Goal: Find specific page/section: Find specific page/section

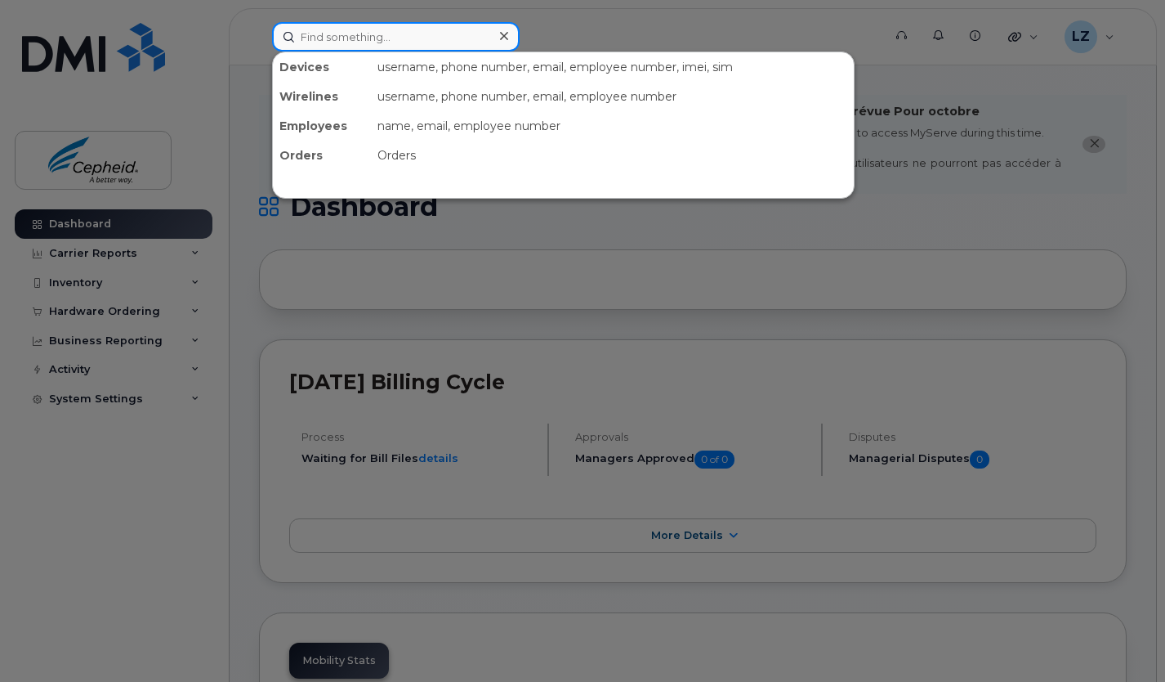
click at [318, 44] on input at bounding box center [396, 36] width 248 height 29
type input "[PERSON_NAME]"
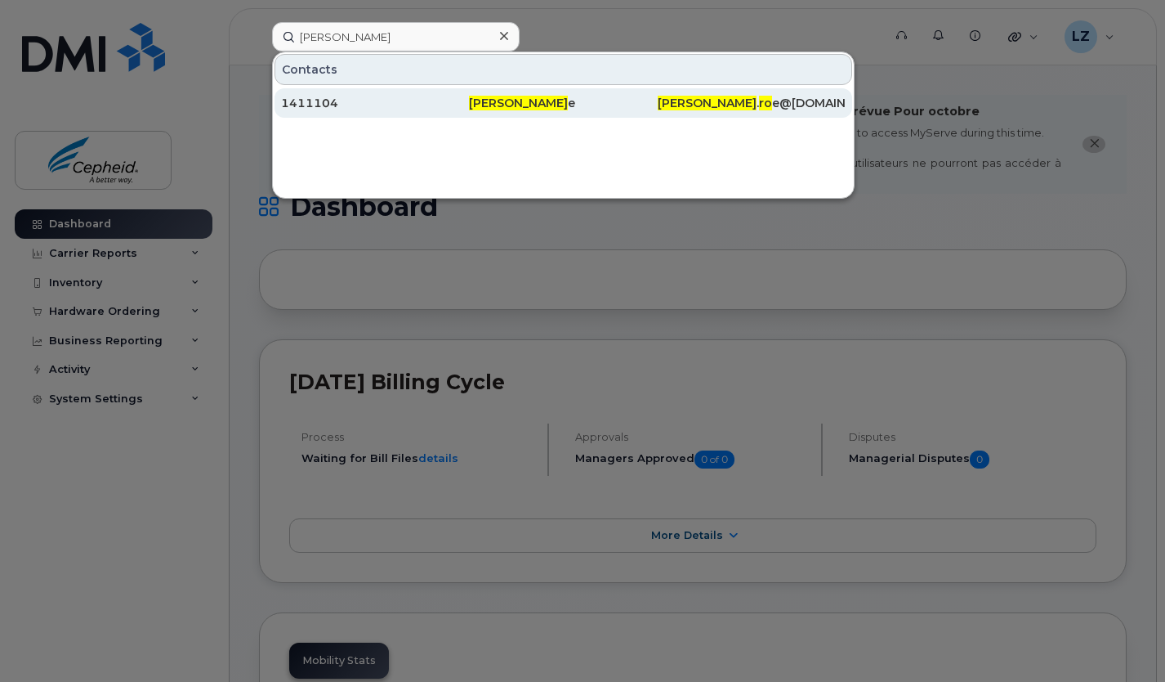
click at [568, 110] on div "[PERSON_NAME] e" at bounding box center [563, 103] width 188 height 16
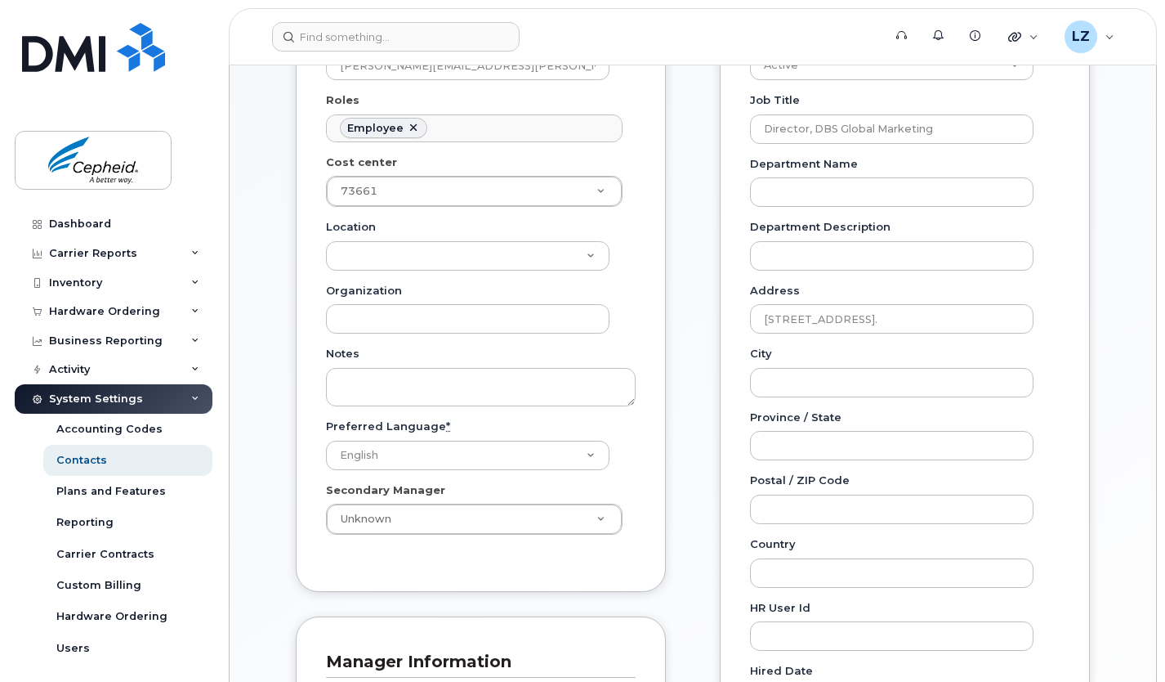
scroll to position [487, 0]
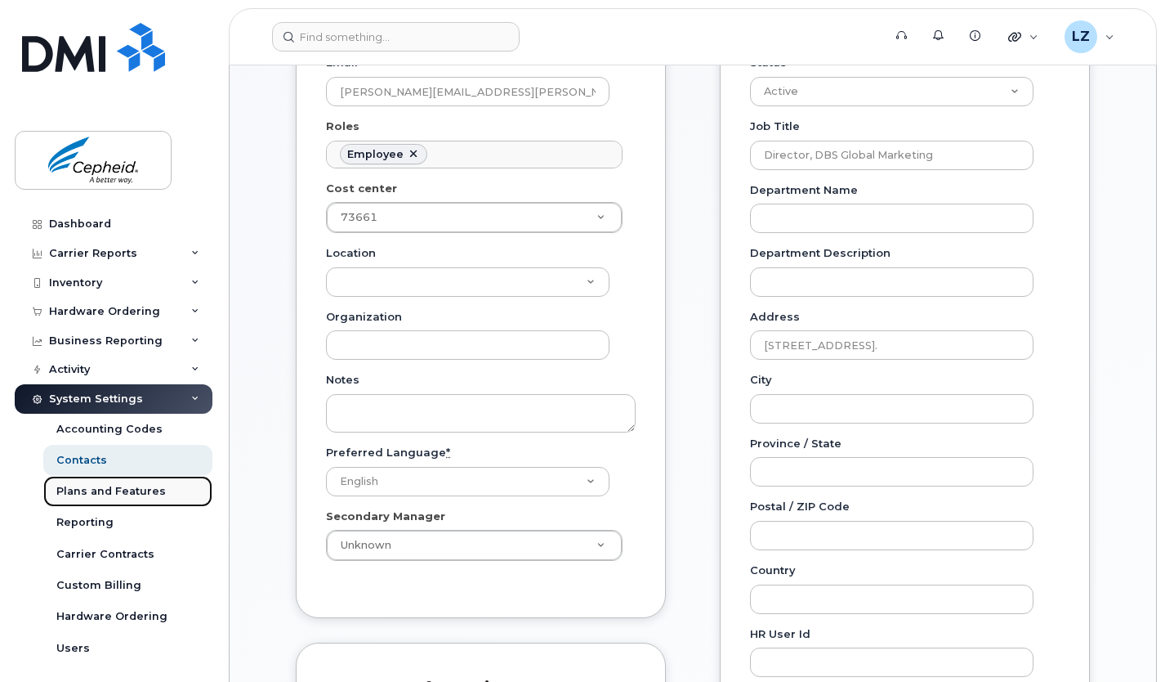
click at [91, 484] on div "Plans and Features" at bounding box center [111, 491] width 110 height 15
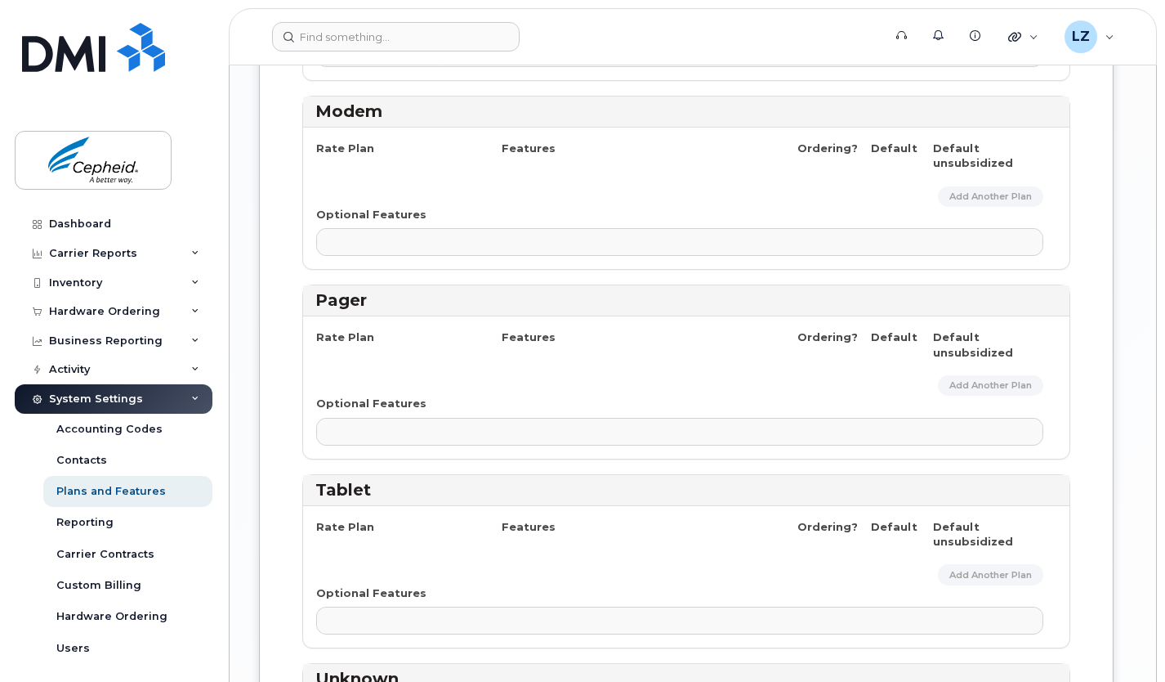
scroll to position [37, 0]
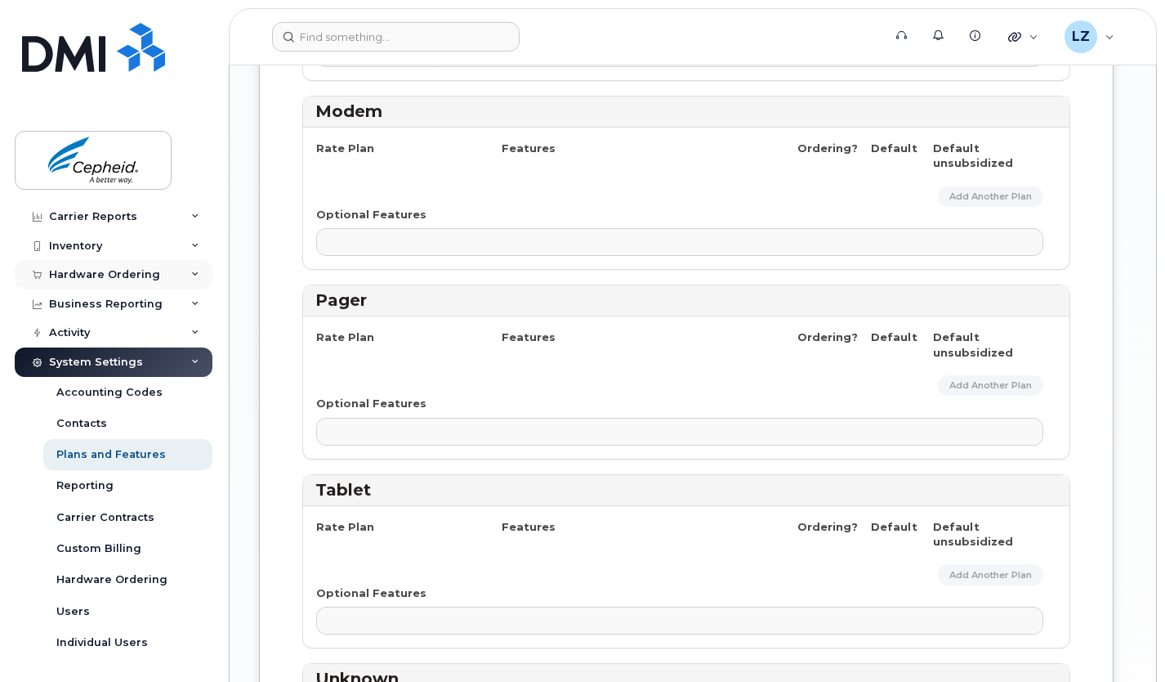
click at [115, 268] on div "Hardware Ordering" at bounding box center [104, 274] width 111 height 13
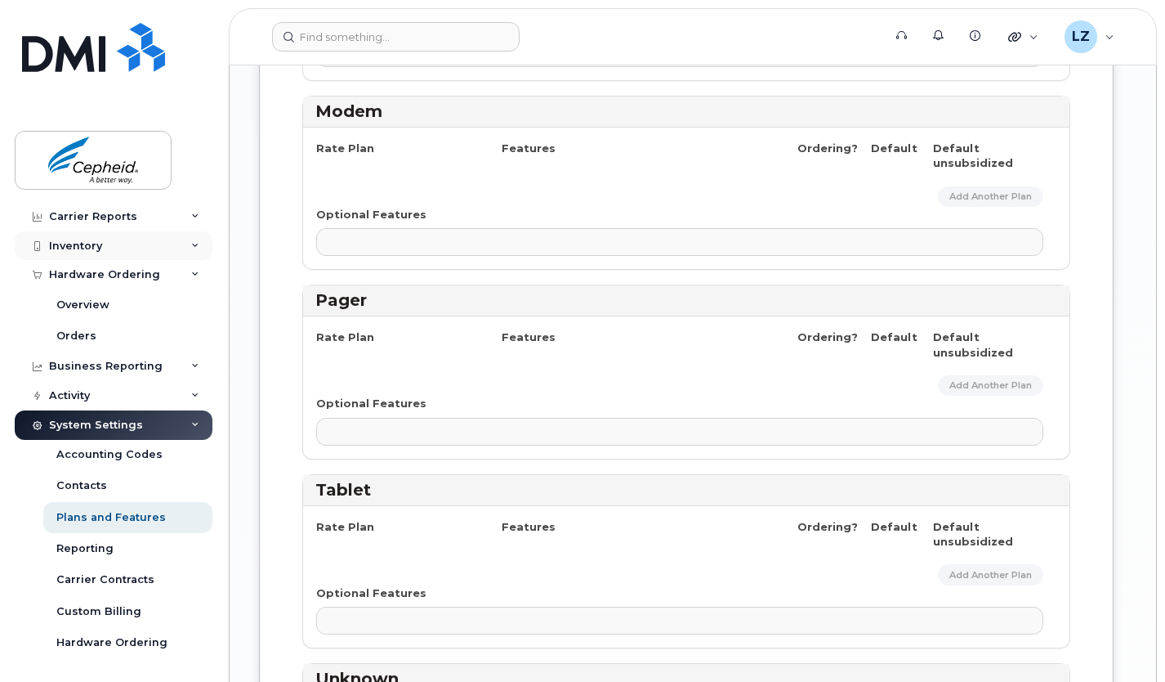
click at [115, 246] on div "Inventory" at bounding box center [114, 245] width 198 height 29
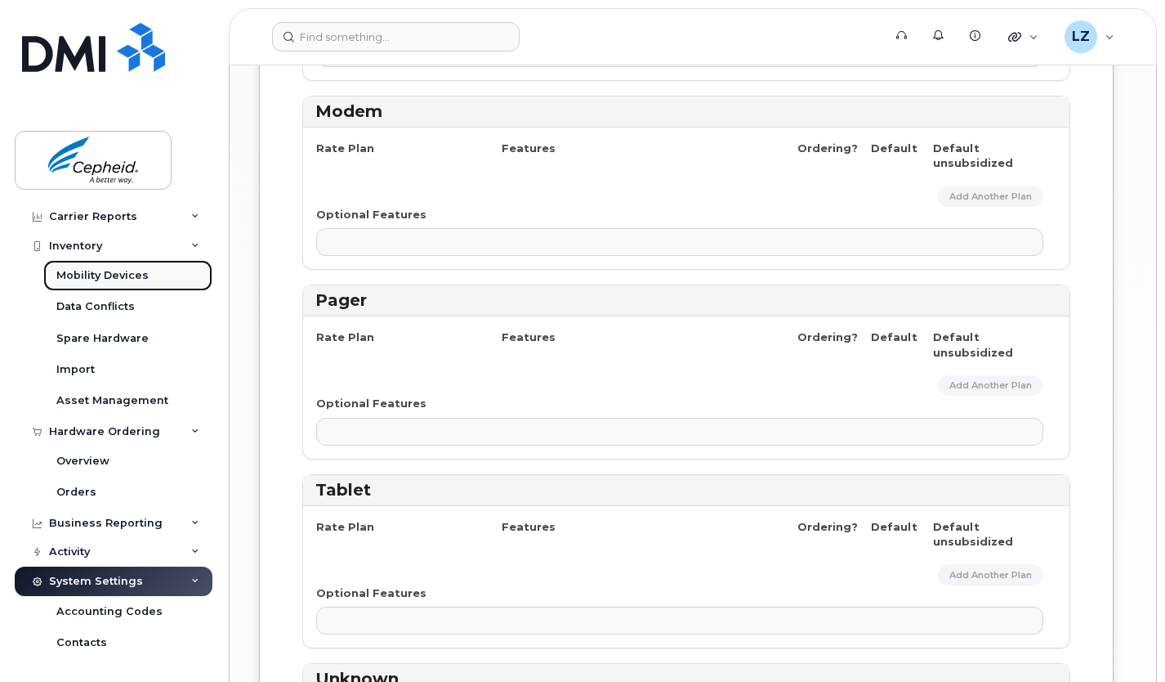
click at [113, 268] on div "Mobility Devices" at bounding box center [102, 275] width 92 height 15
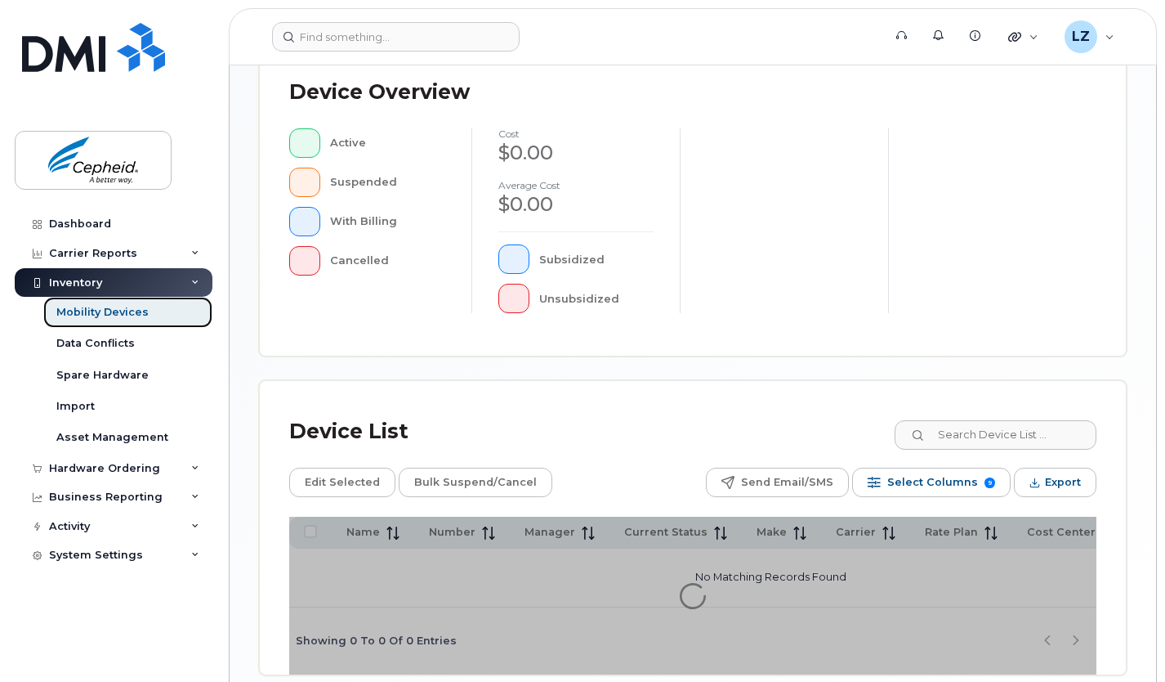
scroll to position [509, 0]
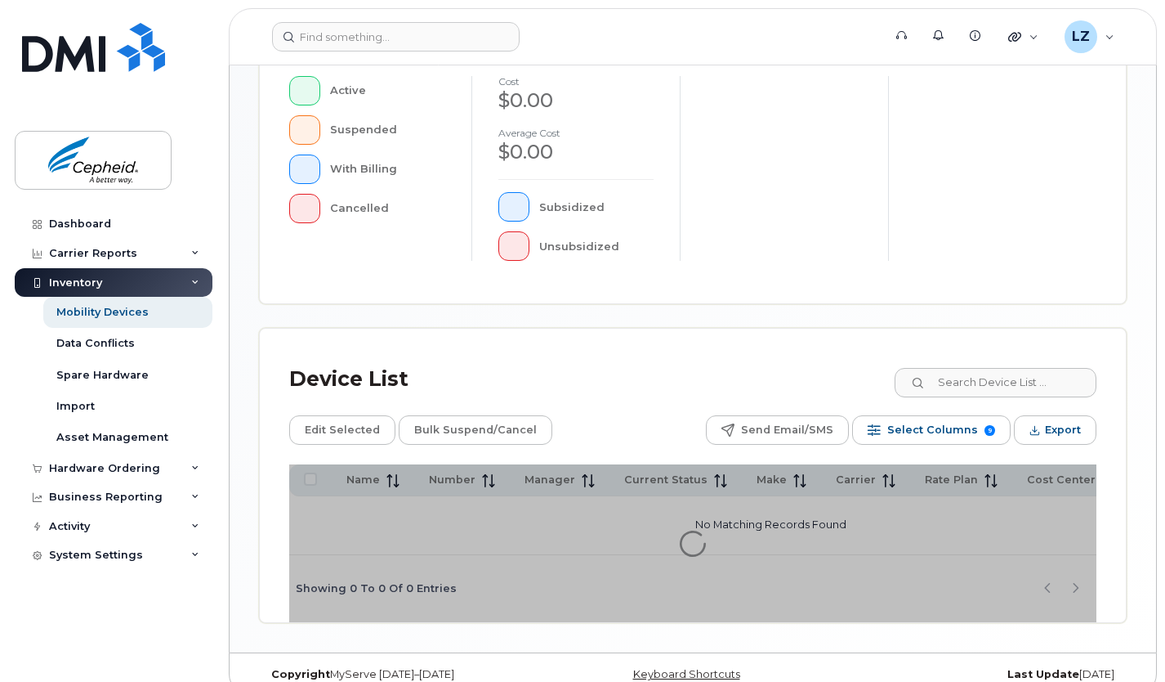
click at [322, 56] on header "Support Alerts Knowledge Base Quicklinks Suspend / Cancel Device Change SIM Car…" at bounding box center [693, 36] width 928 height 57
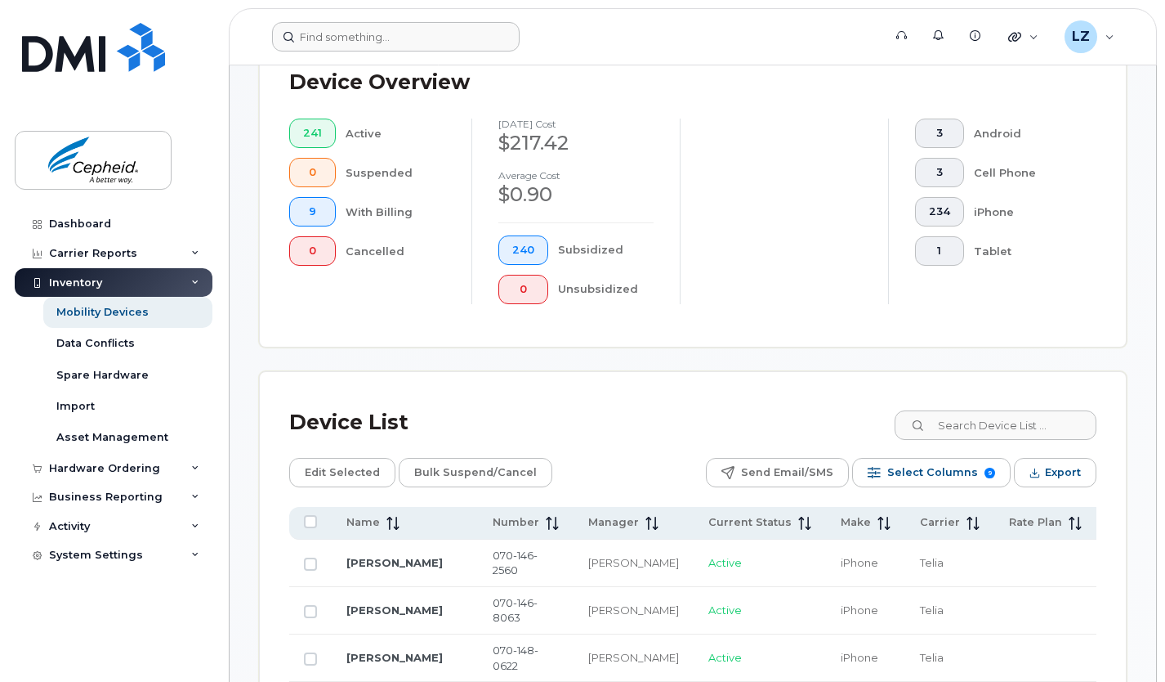
scroll to position [552, 0]
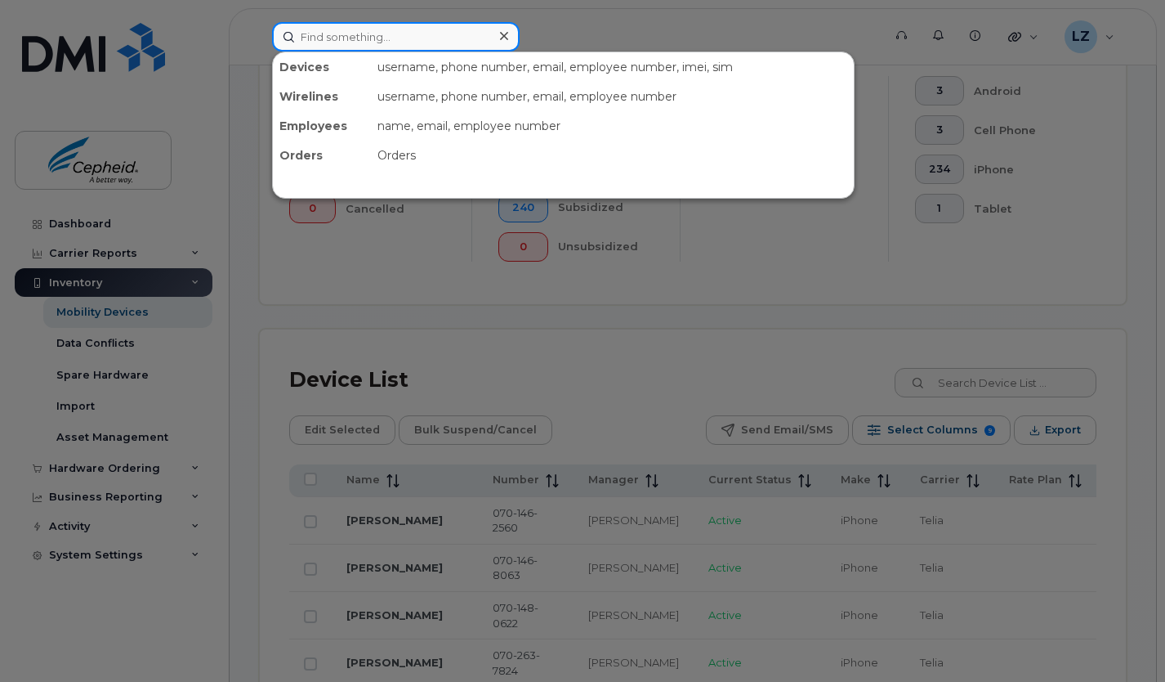
click at [378, 23] on input at bounding box center [396, 36] width 248 height 29
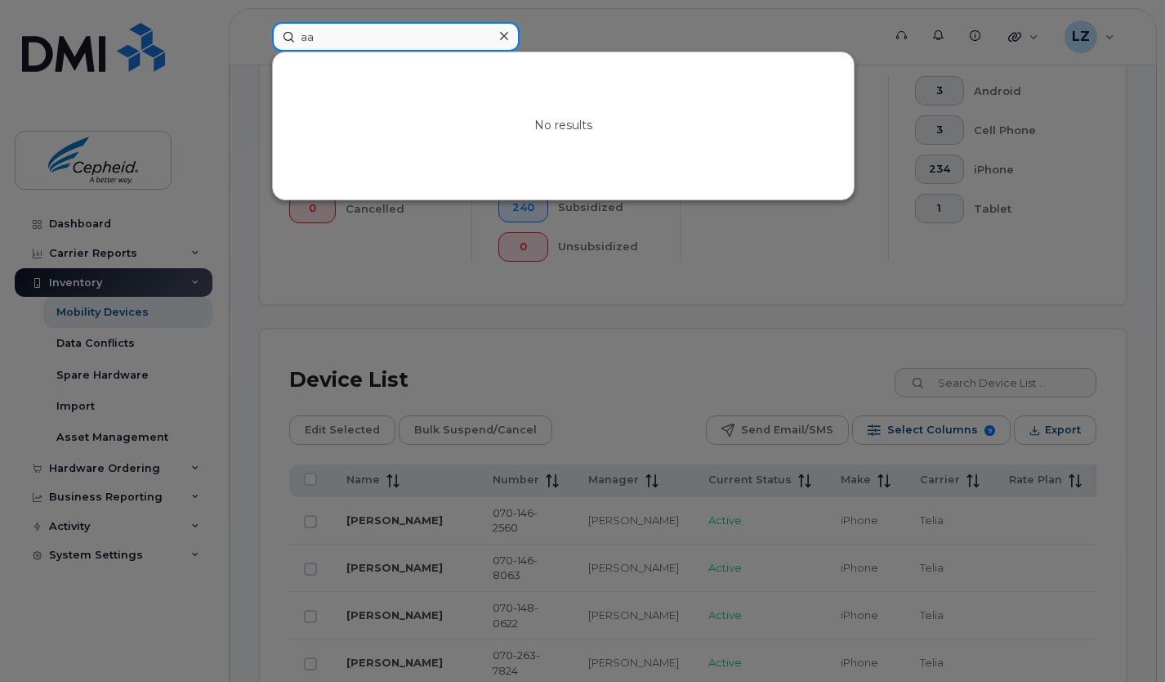
type input "a"
type input "jane roe"
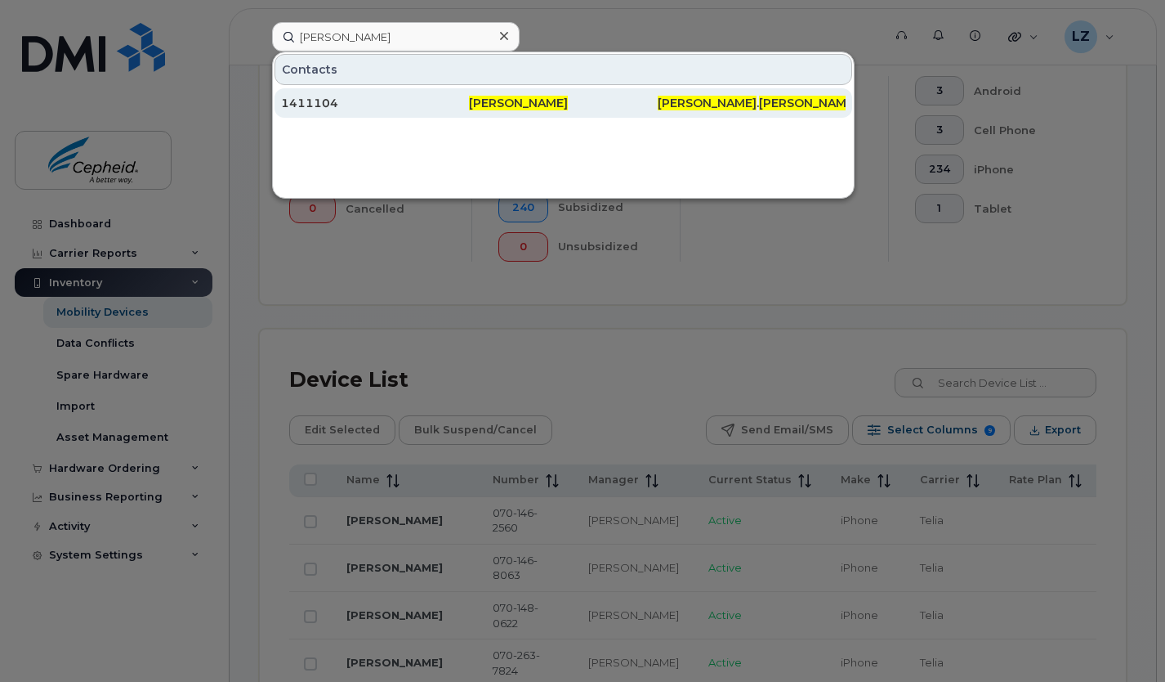
click at [451, 117] on div "1411104" at bounding box center [375, 102] width 188 height 29
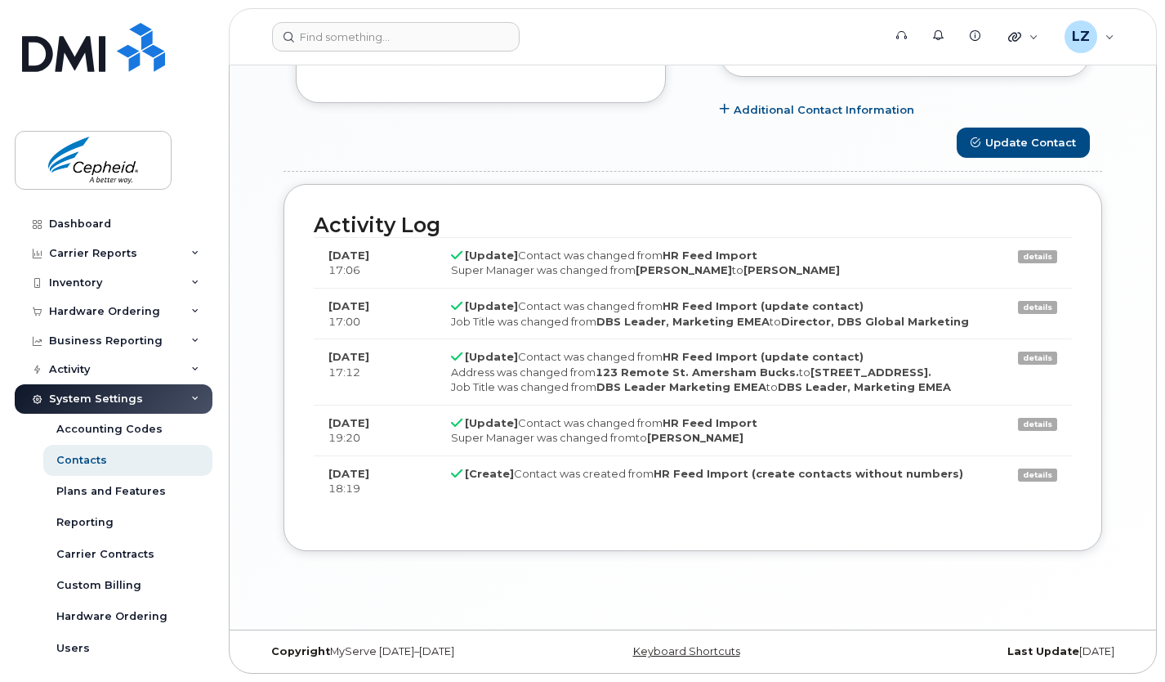
scroll to position [1286, 0]
click at [127, 493] on div "Plans and Features" at bounding box center [111, 491] width 110 height 15
